Goal: Navigation & Orientation: Find specific page/section

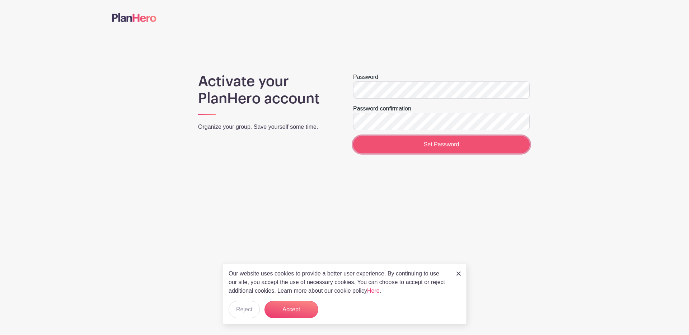
click at [478, 139] on input "Set Password" at bounding box center [441, 144] width 176 height 17
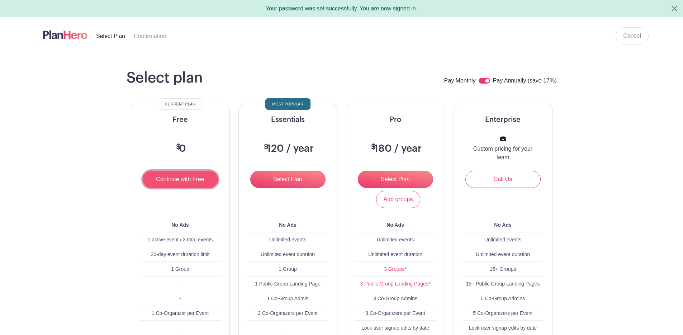
click at [173, 179] on input "Continue with Free" at bounding box center [180, 179] width 75 height 17
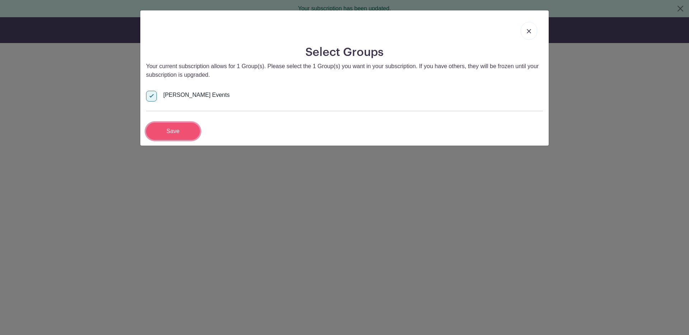
click at [176, 128] on input "Save" at bounding box center [173, 131] width 54 height 17
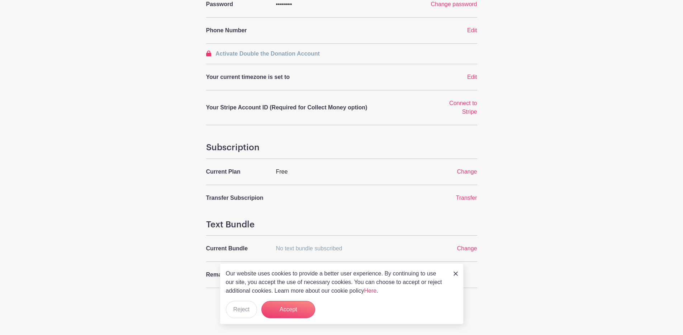
scroll to position [202, 0]
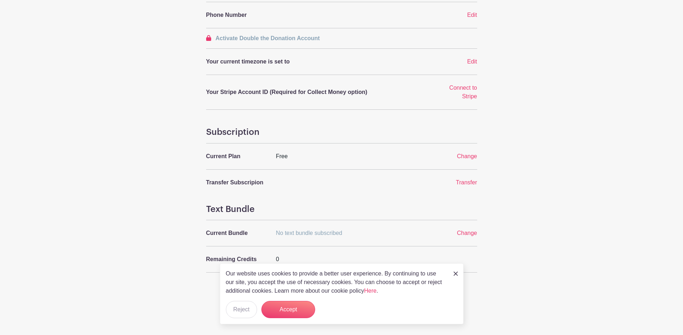
click at [458, 276] on div "Our website uses cookies to provide a better user experience. By continuing to …" at bounding box center [342, 293] width 244 height 61
click at [457, 273] on img at bounding box center [456, 273] width 4 height 4
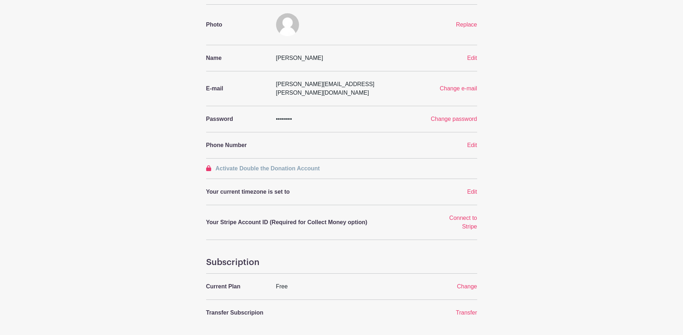
scroll to position [0, 0]
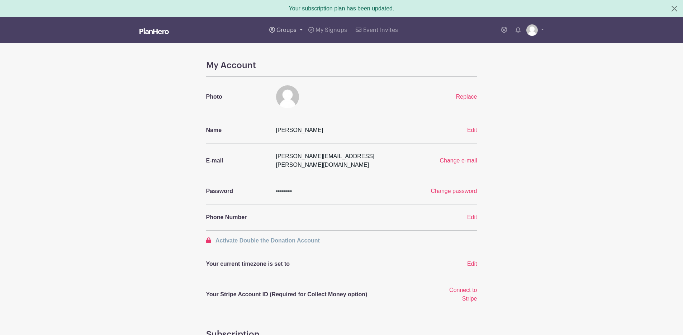
click at [277, 29] on span "Groups" at bounding box center [286, 30] width 20 height 6
click at [301, 81] on span "Wausau Curling" at bounding box center [304, 85] width 41 height 8
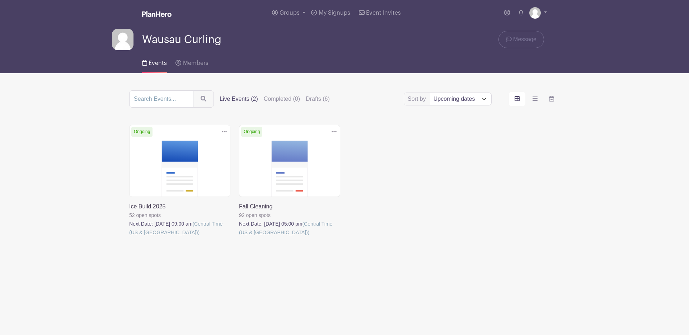
click at [129, 237] on link at bounding box center [129, 237] width 0 height 0
